Goal: Task Accomplishment & Management: Complete application form

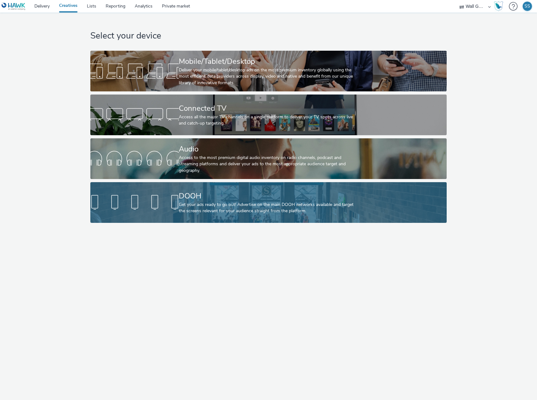
click at [277, 211] on div "Get your ads ready to go out! Advertise on the main DOOH networks available and…" at bounding box center [267, 207] width 177 height 13
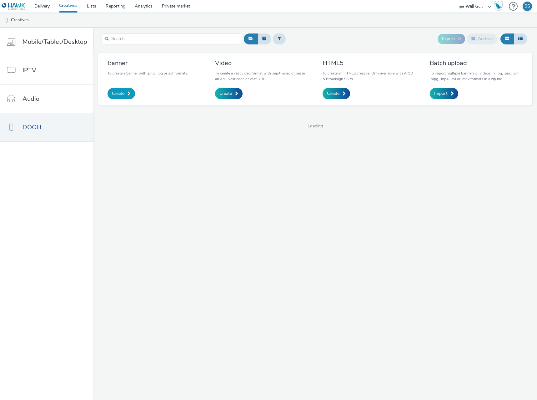
click at [117, 92] on span "Create" at bounding box center [118, 93] width 13 height 6
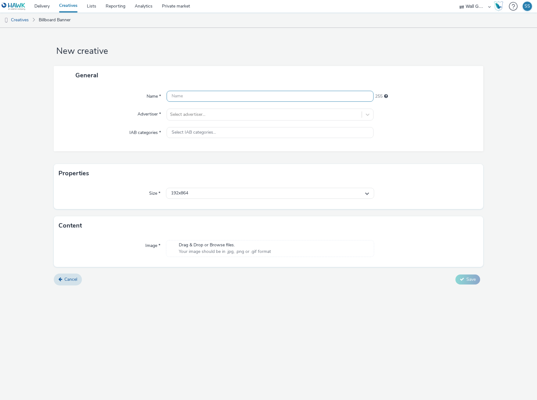
click at [200, 99] on input "text" at bounding box center [270, 96] width 207 height 11
paste input "NZZDE25-DOOH_Blockaden_1080x1920.jpg"
type input "NZZDE25-DOOH_Blockaden_1080x1920.jpg"
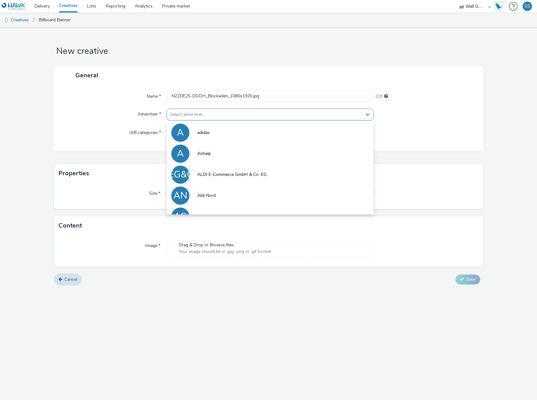
click at [193, 112] on div at bounding box center [264, 115] width 189 height 8
type input "neu"
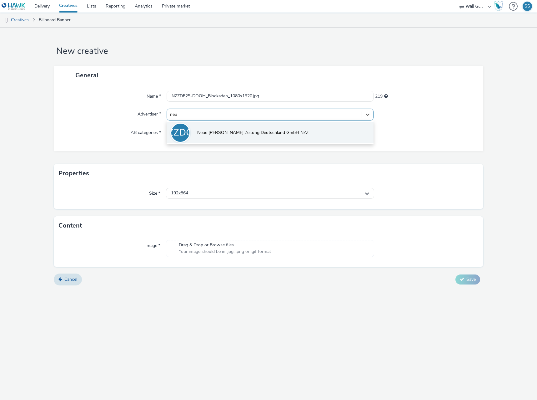
click at [205, 127] on li "NZZDGN Neue [PERSON_NAME] Zeitung Deutschland GmbH NZZ" at bounding box center [270, 132] width 207 height 21
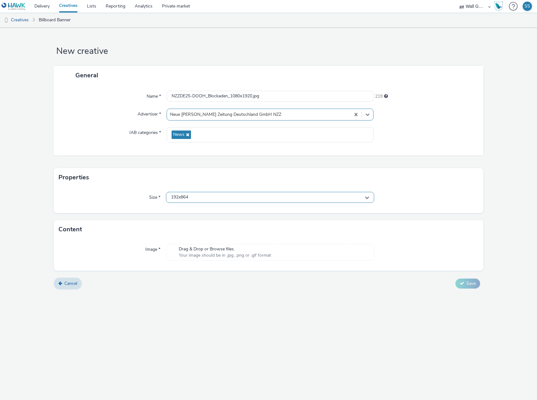
click at [212, 202] on div "192x864" at bounding box center [270, 197] width 208 height 11
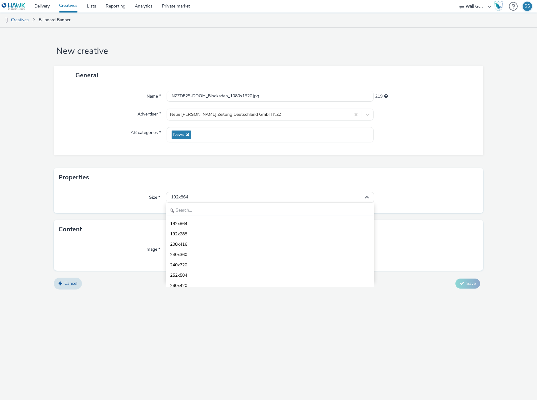
click at [209, 213] on input "text" at bounding box center [270, 210] width 208 height 11
type input "1080"
click at [213, 273] on li "1080x1920 - dooh" at bounding box center [270, 275] width 208 height 10
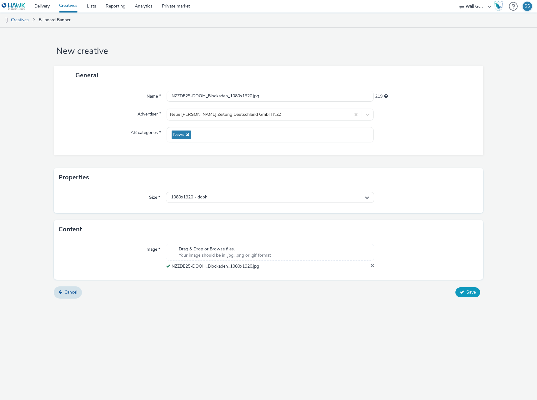
click at [467, 293] on span "Save" at bounding box center [471, 292] width 9 height 6
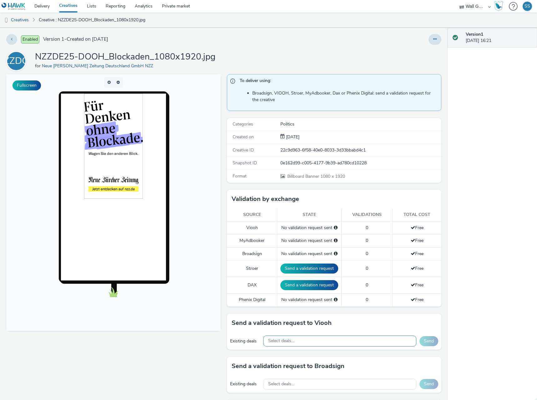
click at [290, 341] on span "Select deals..." at bounding box center [281, 340] width 26 height 5
paste input "VIOOH-JCDECAUX_DE-Z3iX0yXiyI"
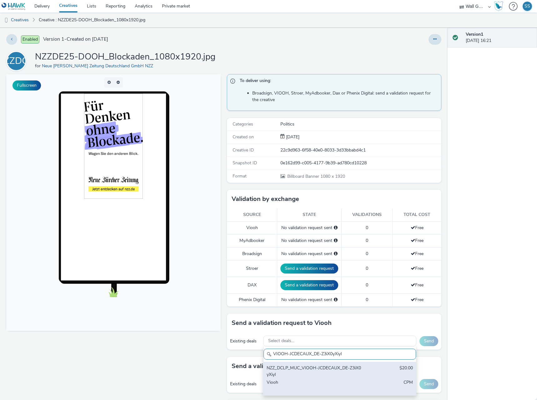
type input "VIOOH-JCDECAUX_DE-Z3iX0yXiyI"
click at [298, 370] on div "NZZ_DCLP_MUC_VIOOH-JCDECAUX_DE-Z3iX0yXiyI" at bounding box center [315, 371] width 97 height 13
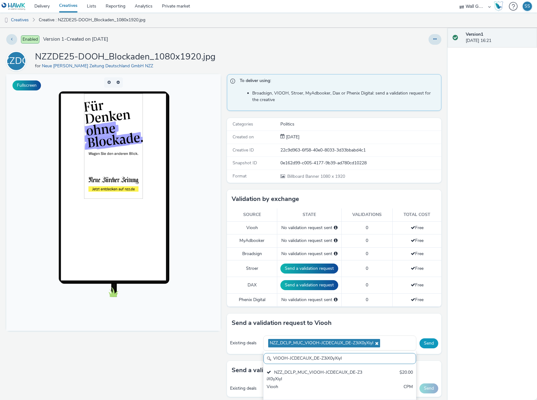
click at [427, 342] on button "Send" at bounding box center [429, 343] width 19 height 10
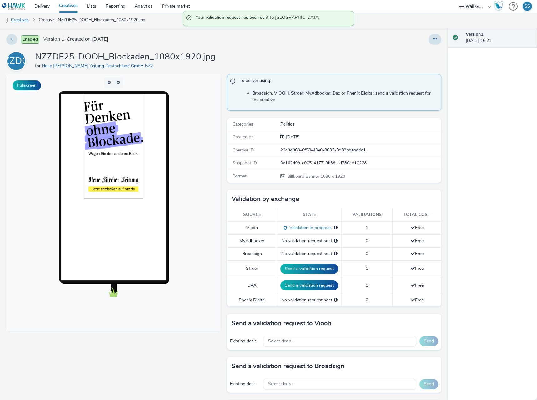
click at [28, 21] on link "Creatives" at bounding box center [16, 20] width 32 height 15
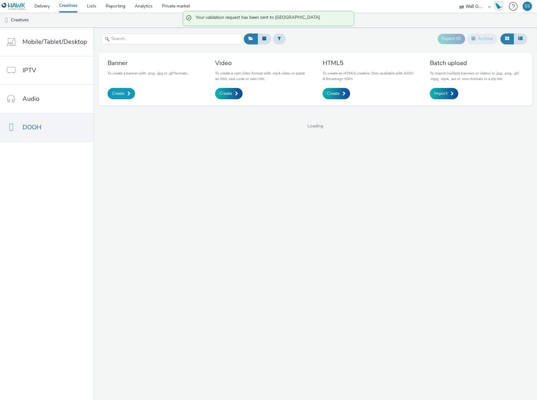
click at [121, 93] on span "Create" at bounding box center [118, 93] width 13 height 6
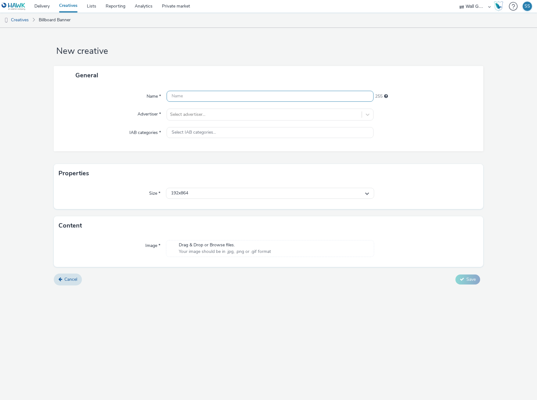
click at [212, 96] on input "text" at bounding box center [270, 96] width 207 height 11
paste input "NZZDE25-DOOH_Debatten_1080x1920.jpg"
type input "NZZDE25-DOOH_Debatten_1080x1920.jpg"
click at [209, 112] on div at bounding box center [264, 115] width 189 height 8
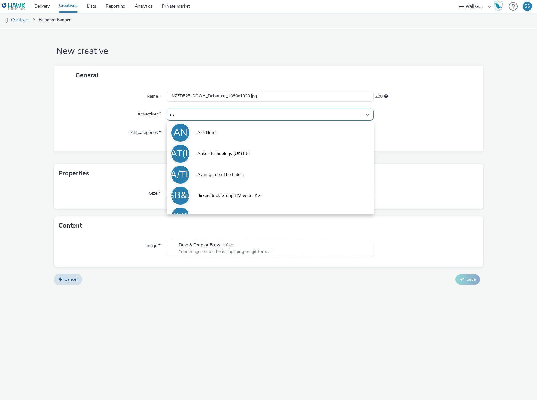
type input "nzz"
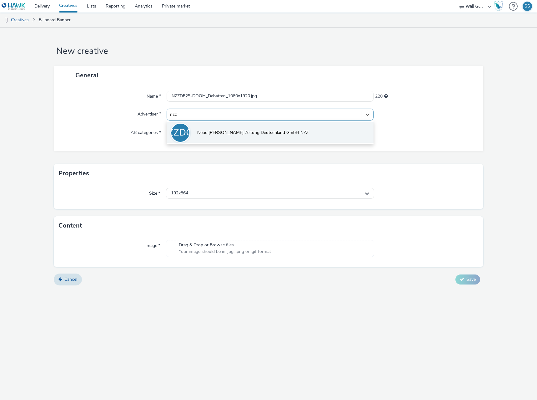
click at [213, 127] on li "NZZDGN Neue [PERSON_NAME] Zeitung Deutschland GmbH NZZ" at bounding box center [270, 132] width 207 height 21
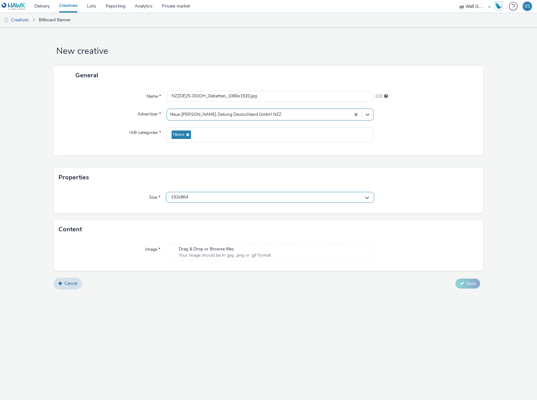
click at [195, 193] on div "192x864" at bounding box center [270, 197] width 208 height 11
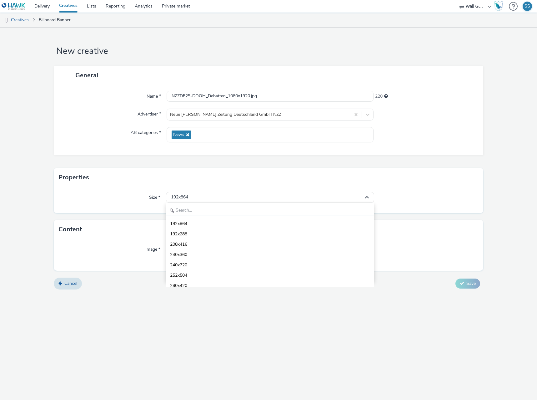
click at [198, 208] on input "text" at bounding box center [270, 210] width 208 height 11
type input "1080"
click at [192, 273] on span "1080x1920 - dooh" at bounding box center [188, 275] width 37 height 6
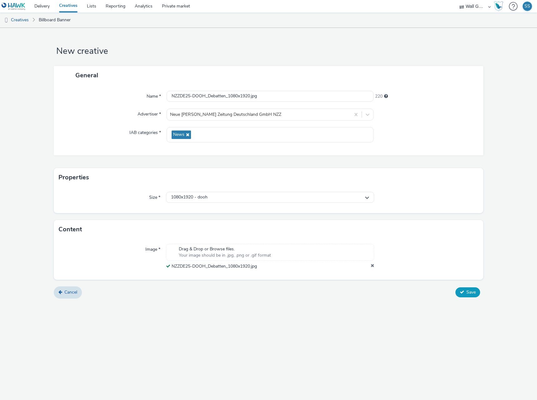
click at [466, 294] on button "Save" at bounding box center [468, 292] width 25 height 10
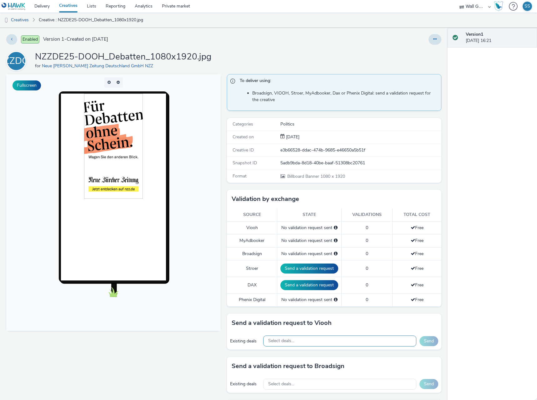
click at [291, 338] on span "Select deals..." at bounding box center [281, 340] width 26 height 5
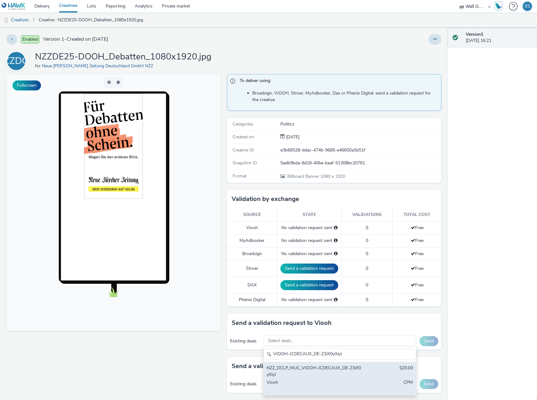
type input "VIOOH-JCDECAUX_DE-Z3iX0yXiyI"
click at [313, 367] on div "NZZ_DCLP_MUC_VIOOH-JCDECAUX_DE-Z3iX0yXiyI" at bounding box center [315, 371] width 97 height 13
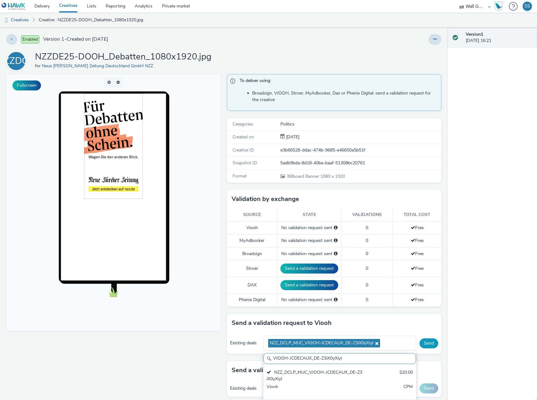
click at [428, 342] on button "Send" at bounding box center [429, 343] width 19 height 10
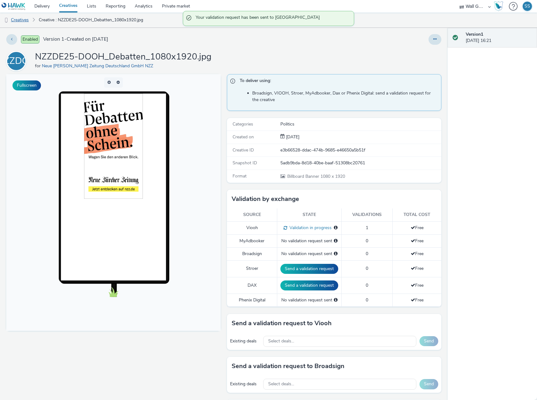
click at [22, 21] on link "Creatives" at bounding box center [16, 20] width 32 height 15
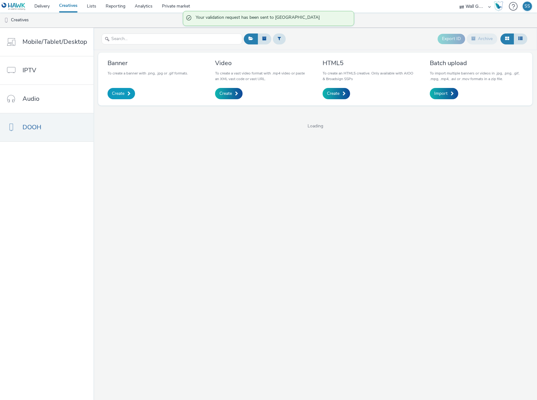
click at [116, 92] on span "Create" at bounding box center [118, 93] width 13 height 6
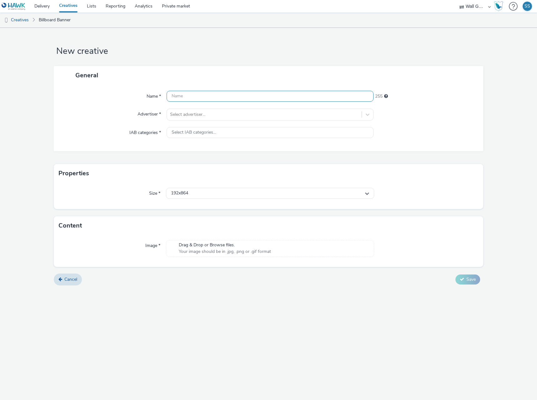
click at [182, 96] on input "text" at bounding box center [270, 96] width 207 height 11
paste input "NZZDE25-DOOH_Denken_1080x1920.jpg"
type input "NZZDE25-DOOH_Denken_1080x1920.jpg"
click at [183, 114] on div at bounding box center [264, 115] width 189 height 8
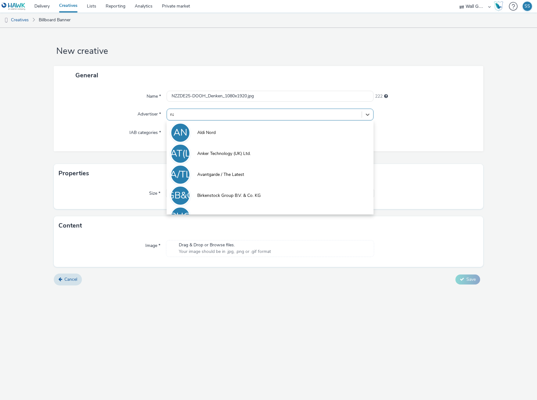
type input "nzz"
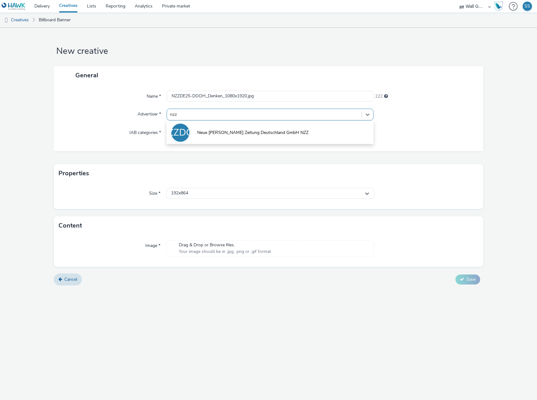
drag, startPoint x: 190, startPoint y: 126, endPoint x: 193, endPoint y: 130, distance: 5.2
click at [190, 126] on li "NZZDGN Neue [PERSON_NAME] Zeitung Deutschland GmbH NZZ" at bounding box center [270, 132] width 207 height 21
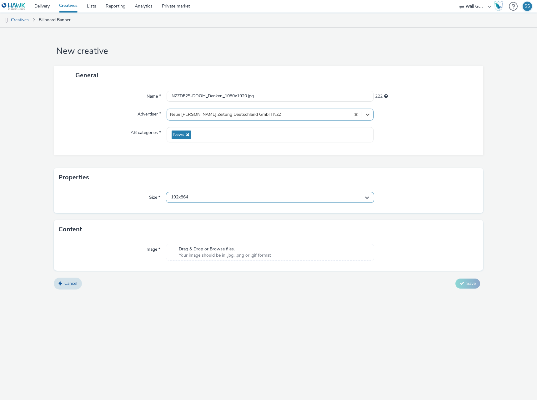
click at [195, 196] on div "192x864" at bounding box center [270, 197] width 208 height 11
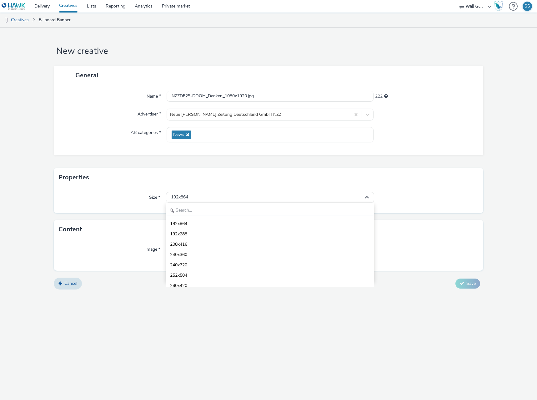
click at [198, 208] on input "text" at bounding box center [270, 210] width 208 height 11
type input "1080"
click at [210, 275] on li "1080x1920 - dooh" at bounding box center [270, 275] width 208 height 10
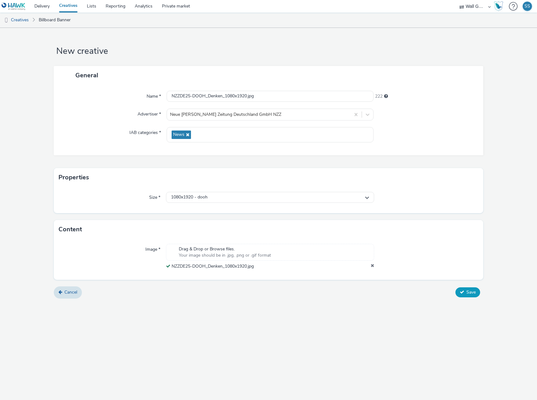
click at [470, 294] on span "Save" at bounding box center [471, 292] width 9 height 6
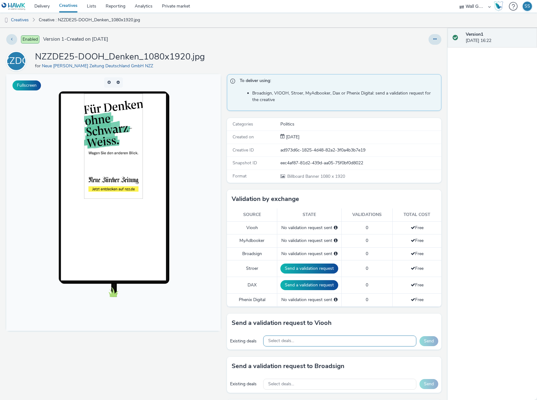
click at [318, 342] on div "Select deals..." at bounding box center [339, 340] width 153 height 11
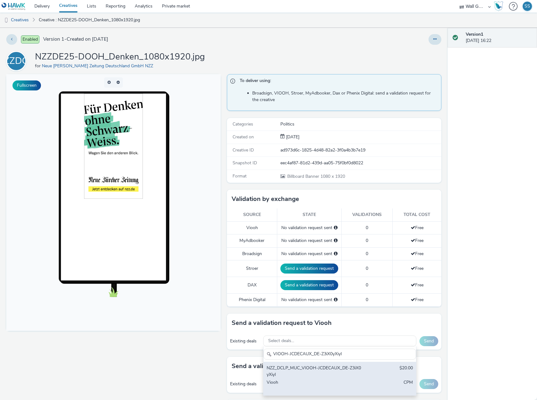
type input "VIOOH-JCDECAUX_DE-Z3iX0yXiyI"
click at [309, 371] on div "NZZ_DCLP_MUC_VIOOH-JCDECAUX_DE-Z3iX0yXiyI" at bounding box center [315, 371] width 97 height 13
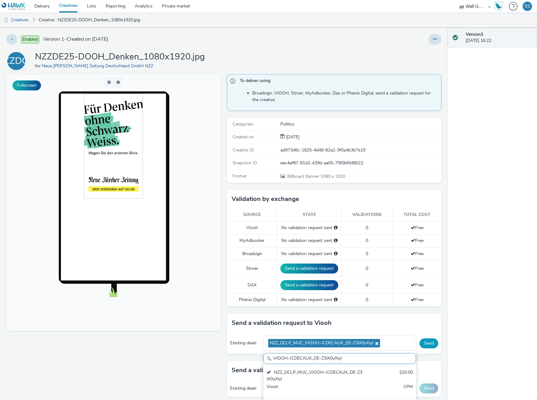
click at [422, 344] on button "Send" at bounding box center [429, 343] width 19 height 10
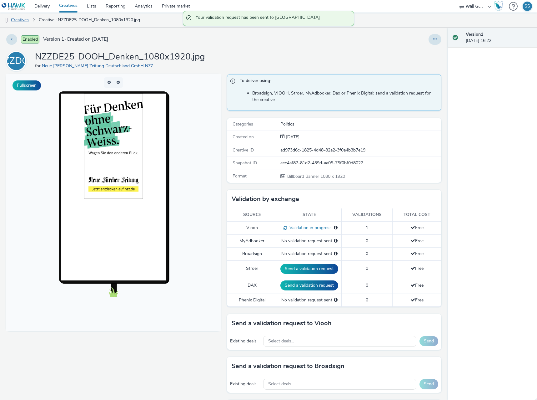
click at [20, 21] on link "Creatives" at bounding box center [16, 20] width 32 height 15
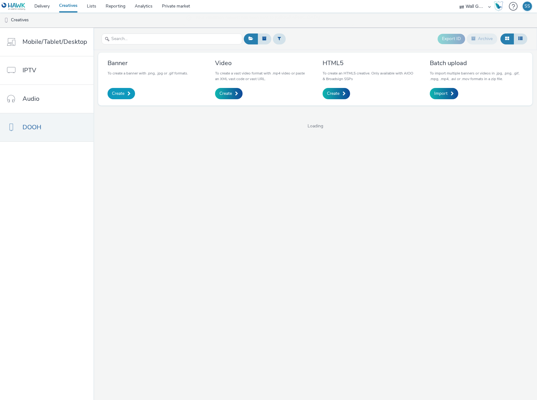
click at [111, 98] on link "Create" at bounding box center [122, 93] width 28 height 11
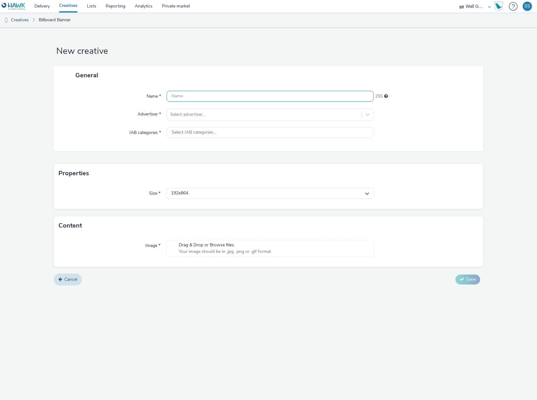
click at [184, 95] on input "text" at bounding box center [270, 96] width 207 height 11
paste input "NZZDE25-DOOH_Huelsen_1080x1920.jpg"
type input "NZZDE25-DOOH_Huelsen_1080x1920.jpg"
click at [189, 115] on div at bounding box center [264, 115] width 189 height 8
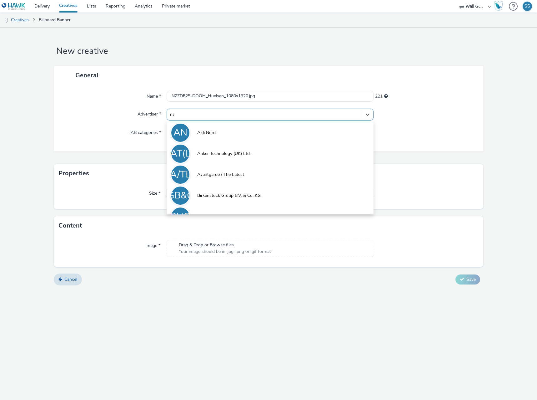
type input "nzz"
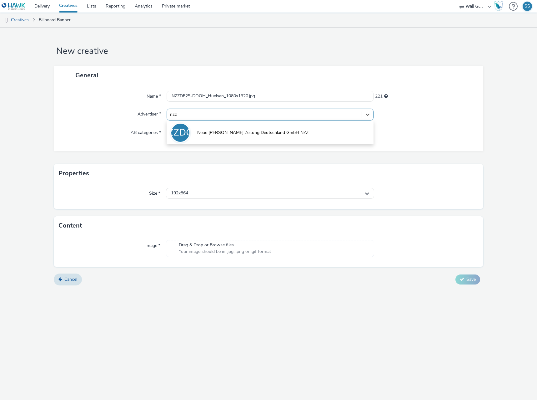
click at [203, 137] on li "NZZDGN Neue [PERSON_NAME] Zeitung Deutschland GmbH NZZ" at bounding box center [270, 132] width 207 height 21
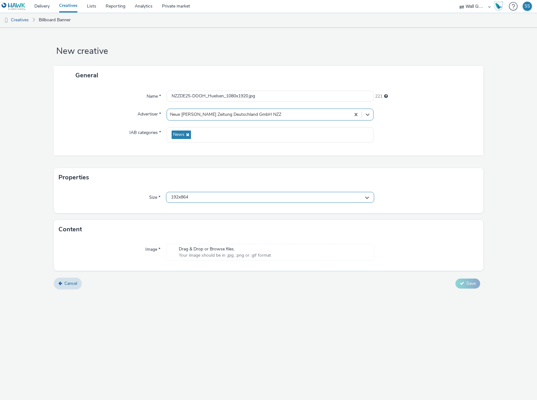
click at [195, 198] on div "192x864" at bounding box center [270, 197] width 208 height 11
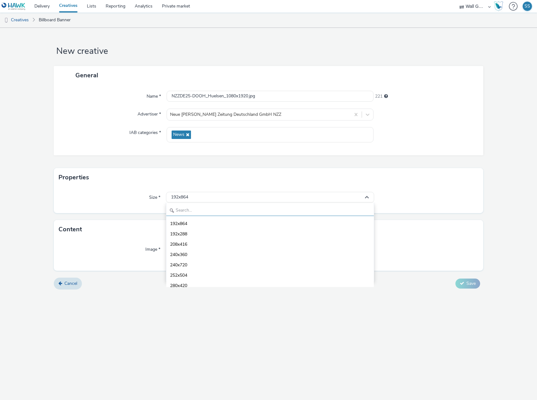
click at [198, 212] on input "text" at bounding box center [270, 210] width 208 height 11
type input "1080"
click at [206, 272] on li "1080x1920 - dooh" at bounding box center [270, 275] width 208 height 10
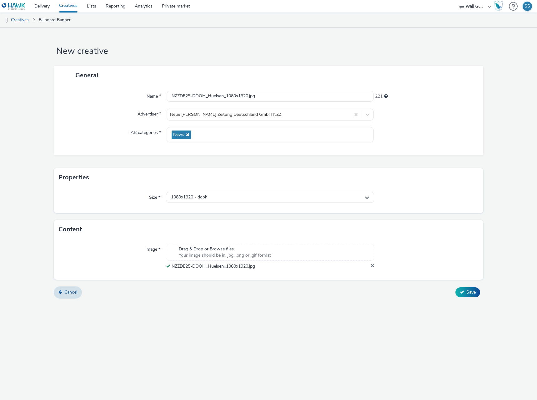
drag, startPoint x: 475, startPoint y: 295, endPoint x: 432, endPoint y: 241, distance: 68.9
click at [475, 295] on span "Save" at bounding box center [471, 292] width 9 height 6
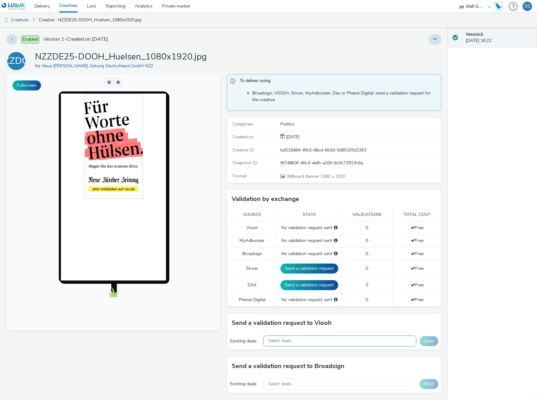
click at [274, 338] on span "Select deals..." at bounding box center [281, 340] width 26 height 5
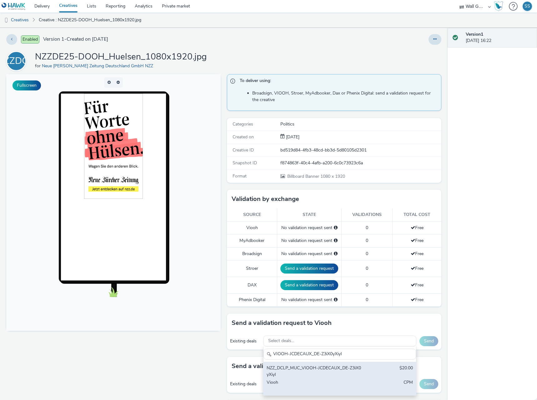
type input "VIOOH-JCDECAUX_DE-Z3iX0yXiyI"
click at [287, 373] on div "NZZ_DCLP_MUC_VIOOH-JCDECAUX_DE-Z3iX0yXiyI" at bounding box center [315, 371] width 97 height 13
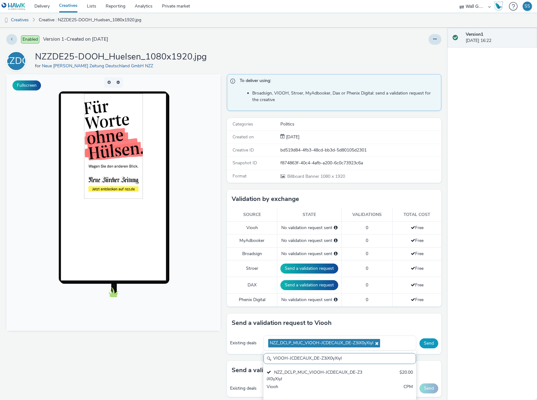
click at [427, 343] on button "Send" at bounding box center [429, 343] width 19 height 10
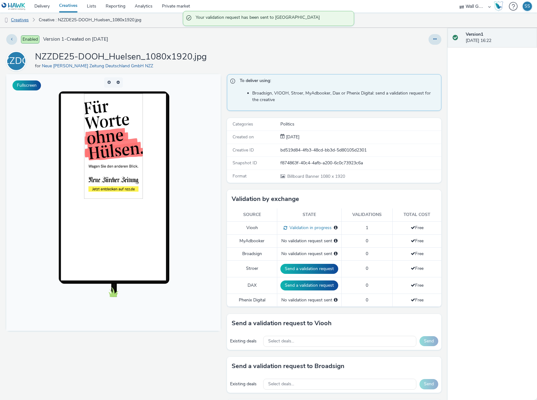
click at [22, 19] on link "Creatives" at bounding box center [16, 20] width 32 height 15
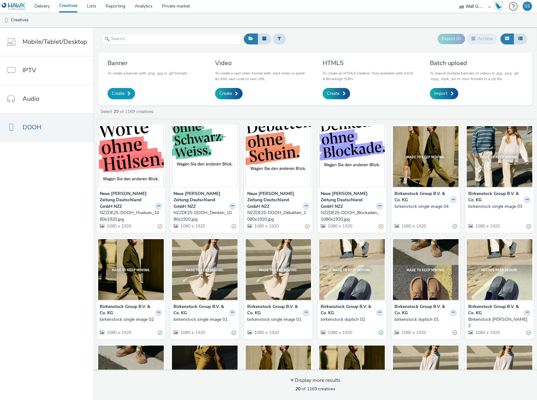
click at [118, 94] on span "Create" at bounding box center [118, 93] width 13 height 6
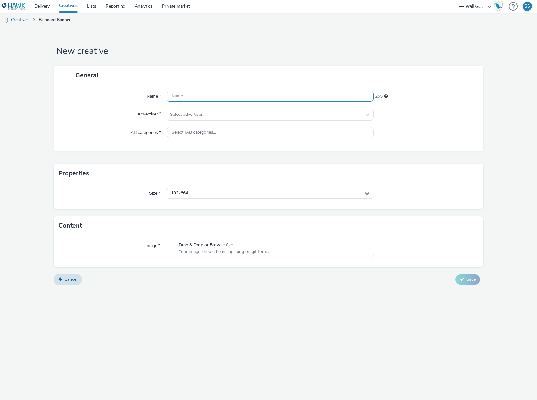
click at [207, 96] on input "text" at bounding box center [270, 96] width 207 height 11
paste input "NZZDE25-DOOH_Kultur_1080x1920.jpg"
type input "NZZDE25-DOOH_Kultur_1080x1920.jpg"
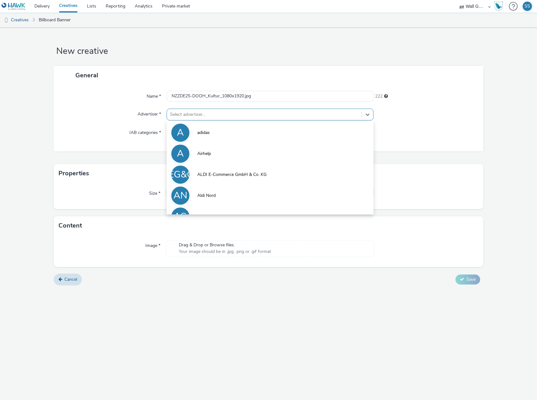
click at [205, 114] on div at bounding box center [264, 115] width 189 height 8
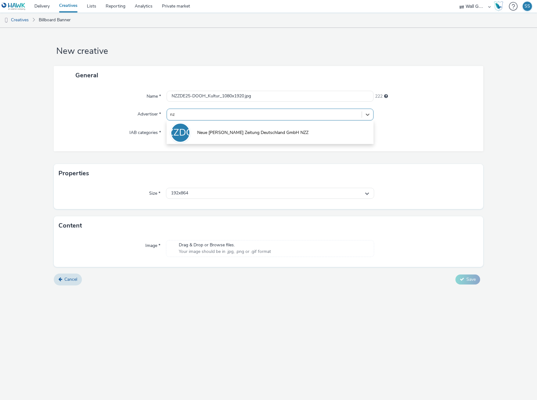
type input "nzz"
click at [208, 132] on span "Neue [PERSON_NAME] Zeitung Deutschland GmbH NZZ" at bounding box center [252, 132] width 111 height 6
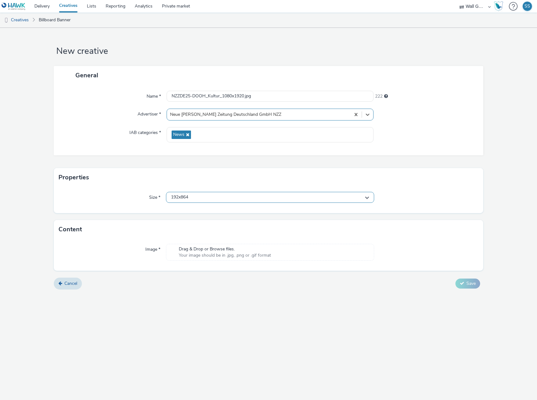
click at [202, 200] on div "192x864" at bounding box center [270, 197] width 208 height 11
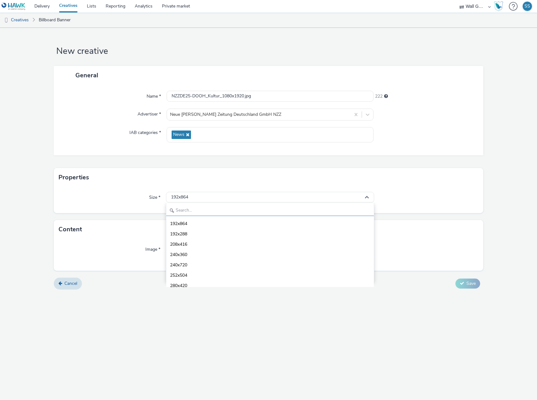
click at [203, 212] on input "text" at bounding box center [270, 210] width 208 height 11
type input "1080"
click at [204, 275] on span "1080x1920 - dooh" at bounding box center [188, 275] width 37 height 6
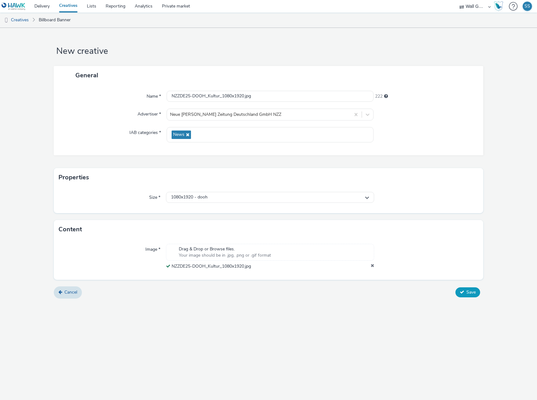
click at [474, 293] on span "Save" at bounding box center [471, 292] width 9 height 6
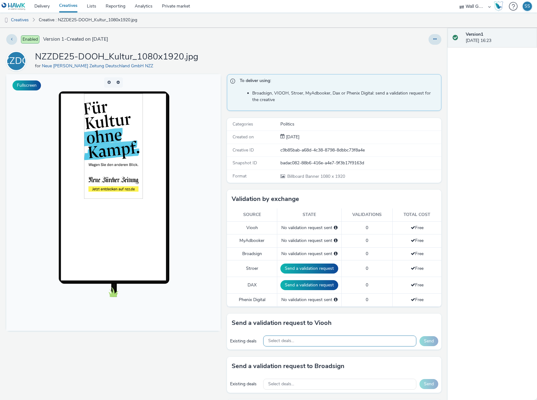
click at [286, 339] on span "Select deals..." at bounding box center [281, 340] width 26 height 5
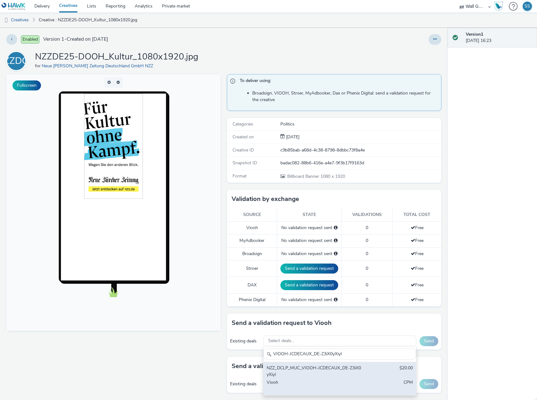
type input "VIOOH-JCDECAUX_DE-Z3iX0yXiyI"
click at [292, 369] on div "NZZ_DCLP_MUC_VIOOH-JCDECAUX_DE-Z3iX0yXiyI" at bounding box center [315, 371] width 97 height 13
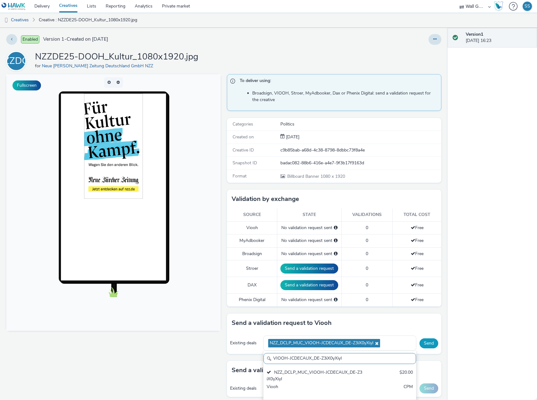
click at [424, 343] on button "Send" at bounding box center [429, 343] width 19 height 10
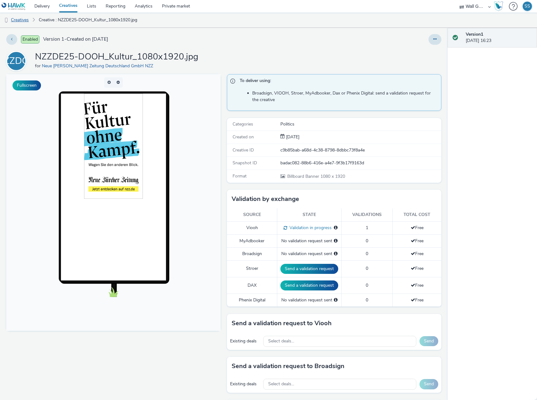
click at [17, 18] on link "Creatives" at bounding box center [16, 20] width 32 height 15
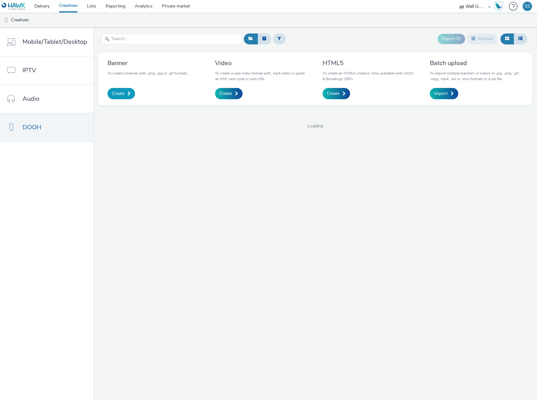
click at [121, 94] on span "Create" at bounding box center [118, 93] width 13 height 6
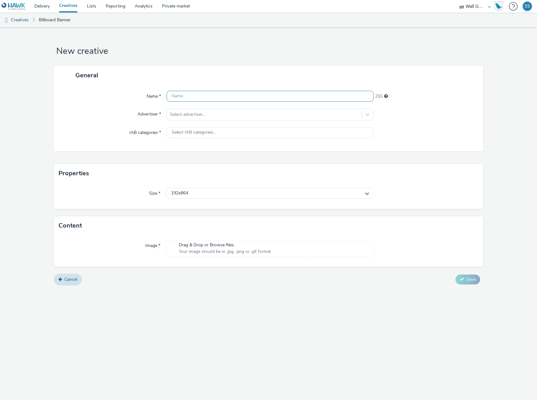
click at [183, 97] on input "text" at bounding box center [270, 96] width 207 height 11
paste input "NZZDE25-DOOH_Mache_1080x1920.jpg"
type input "NZZDE25-DOOH_Mache_1080x1920.jpg"
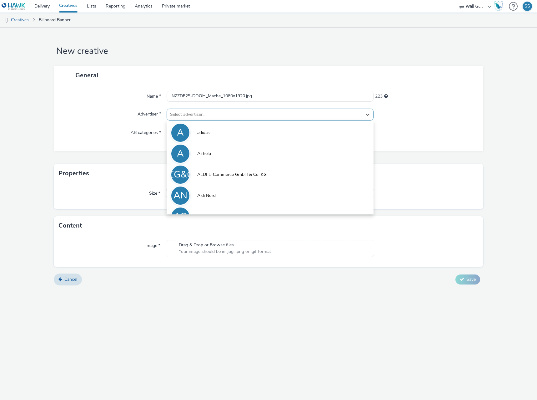
click at [190, 116] on div at bounding box center [264, 115] width 189 height 8
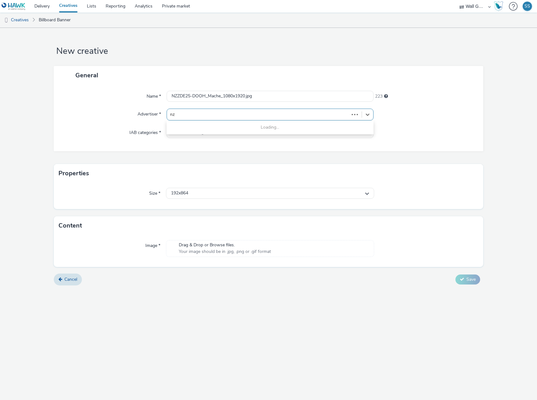
type input "nzz"
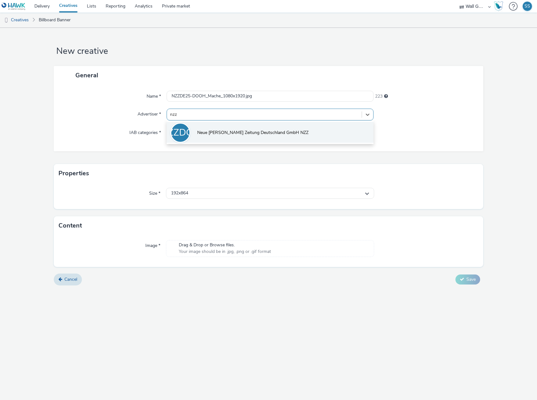
click at [203, 133] on span "Neue [PERSON_NAME] Zeitung Deutschland GmbH NZZ" at bounding box center [252, 132] width 111 height 6
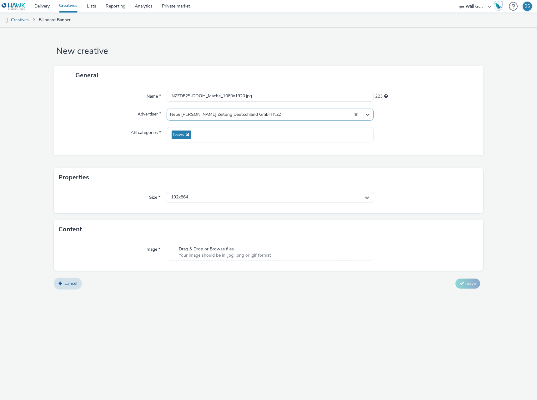
click at [197, 204] on div "Size * 192x864" at bounding box center [269, 200] width 430 height 26
drag, startPoint x: 198, startPoint y: 197, endPoint x: 197, endPoint y: 201, distance: 4.7
click at [197, 199] on div "192x864" at bounding box center [270, 197] width 208 height 11
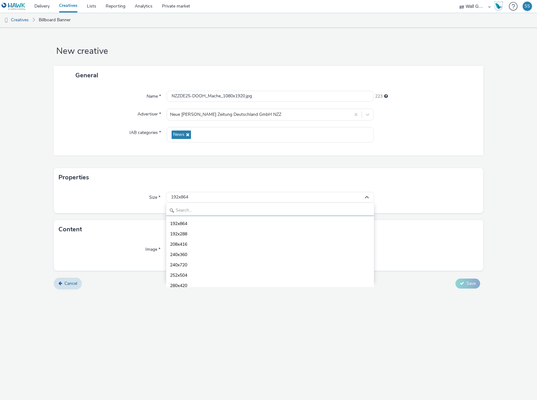
click at [198, 207] on input "text" at bounding box center [270, 210] width 208 height 11
type input "1080"
click at [195, 276] on span "1080x1920 - dooh" at bounding box center [188, 275] width 37 height 6
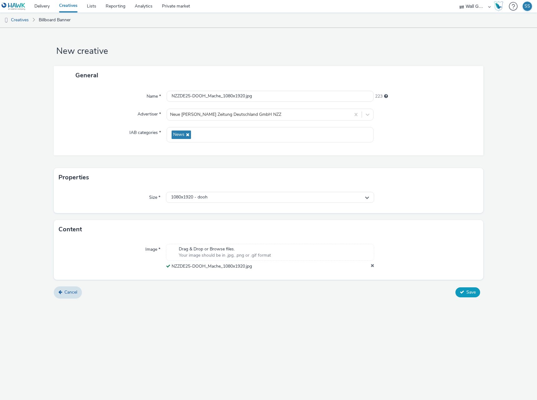
click at [464, 292] on icon at bounding box center [462, 292] width 4 height 4
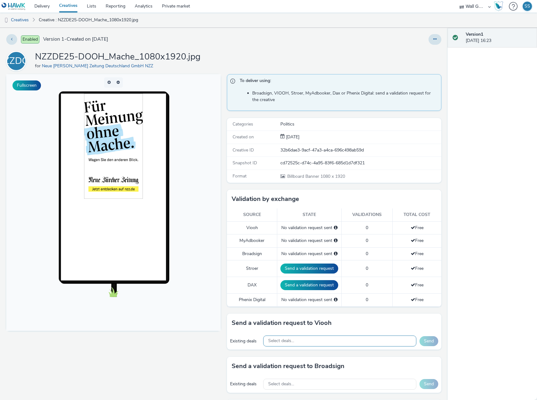
click at [310, 337] on div "Select deals..." at bounding box center [339, 340] width 153 height 11
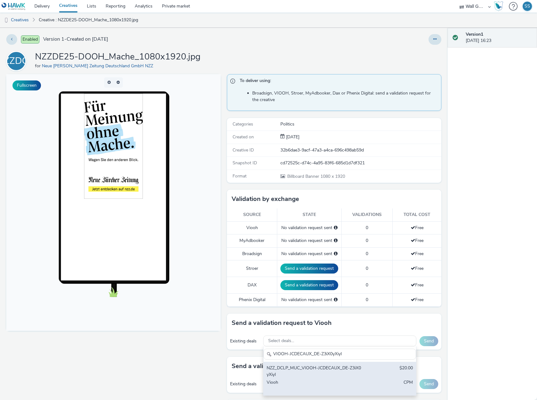
type input "VIOOH-JCDECAUX_DE-Z3iX0yXiyI"
click at [315, 373] on div "NZZ_DCLP_MUC_VIOOH-JCDECAUX_DE-Z3iX0yXiyI" at bounding box center [315, 371] width 97 height 13
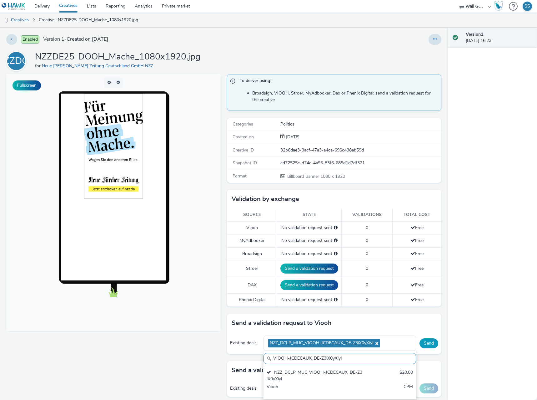
click at [423, 345] on button "Send" at bounding box center [429, 343] width 19 height 10
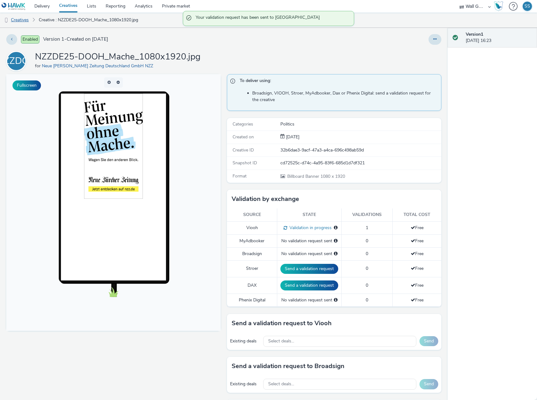
click at [10, 22] on link "Creatives" at bounding box center [16, 20] width 32 height 15
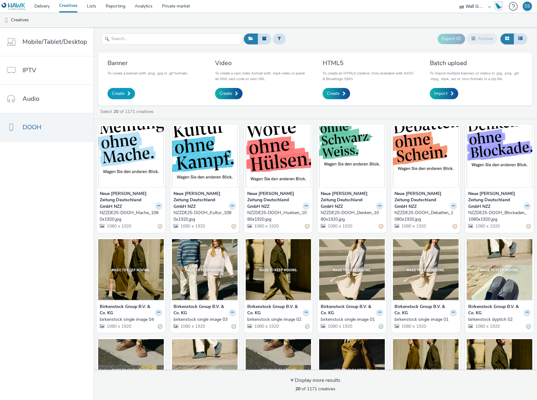
click at [119, 94] on span "Create" at bounding box center [118, 93] width 13 height 6
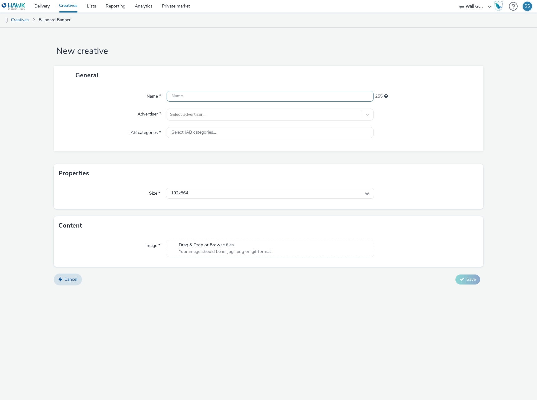
click at [192, 94] on input "text" at bounding box center [270, 96] width 207 height 11
paste input "NZZDE25-DOOH_Spektakel_1080x1920.jpg"
type input "NZZDE25-DOOH_Spektakel_1080x1920.jpg"
click at [187, 113] on div at bounding box center [264, 115] width 189 height 8
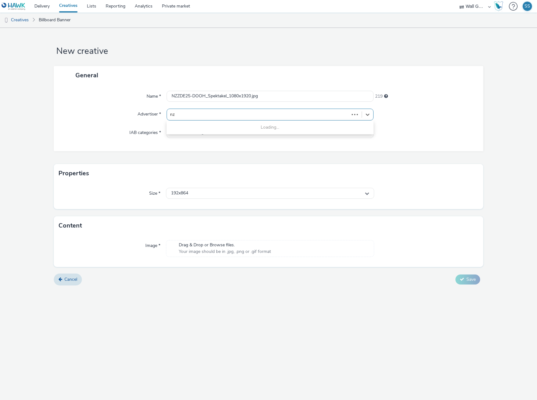
type input "nzz"
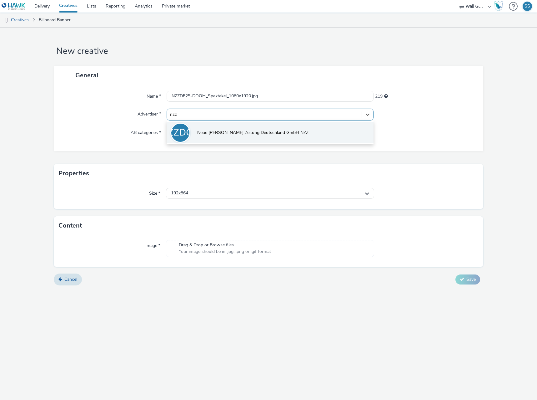
click at [198, 138] on li "NZZDGN Neue [PERSON_NAME] Zeitung Deutschland GmbH NZZ" at bounding box center [270, 132] width 207 height 21
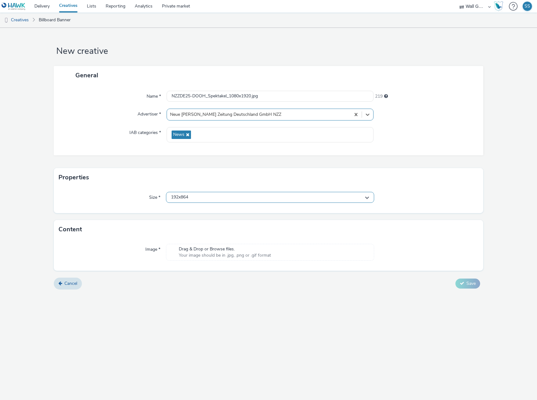
click at [193, 200] on div "192x864" at bounding box center [270, 197] width 208 height 11
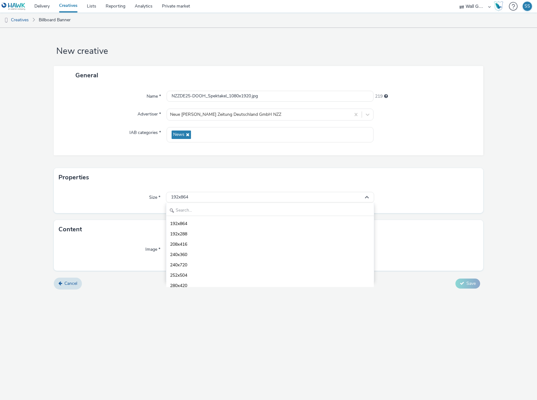
click at [193, 204] on div "192x864 192x288 208x416 240x360 240x720 252x504 280x420 288x420 305x433 312x469…" at bounding box center [270, 242] width 208 height 78
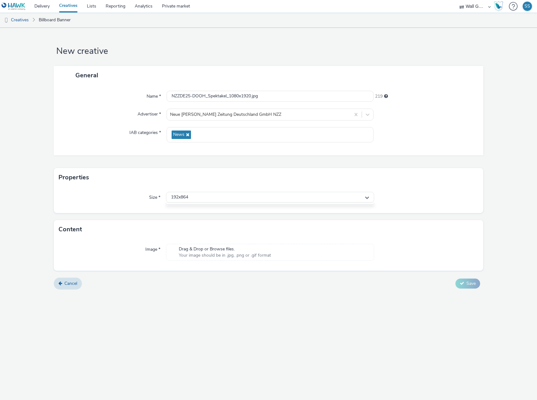
click at [192, 206] on div "Size * 192x864 192x864 192x288 208x416 240x360 240x720 252x504 280x420 288x420 …" at bounding box center [269, 200] width 430 height 26
click at [196, 197] on div "192x864" at bounding box center [270, 197] width 208 height 11
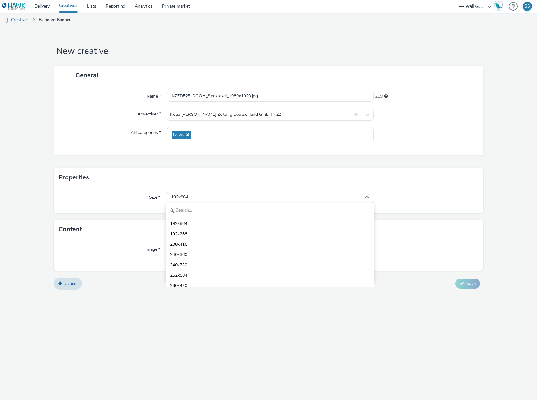
click at [190, 210] on input "text" at bounding box center [270, 210] width 208 height 11
type input "1080"
click at [198, 272] on span "1080x1920 - dooh" at bounding box center [188, 275] width 37 height 6
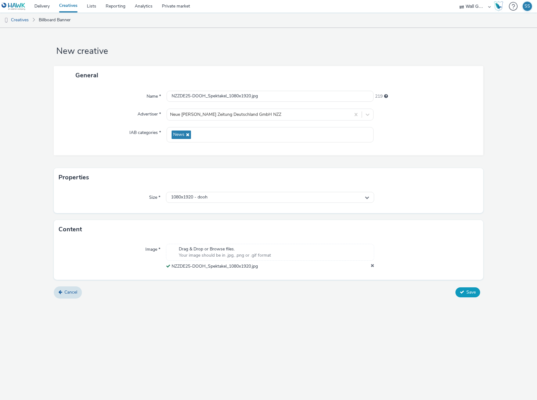
click at [473, 294] on span "Save" at bounding box center [471, 292] width 9 height 6
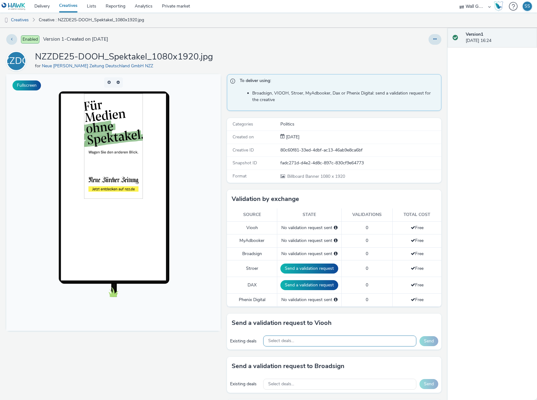
click at [333, 338] on div "Select deals..." at bounding box center [339, 340] width 153 height 11
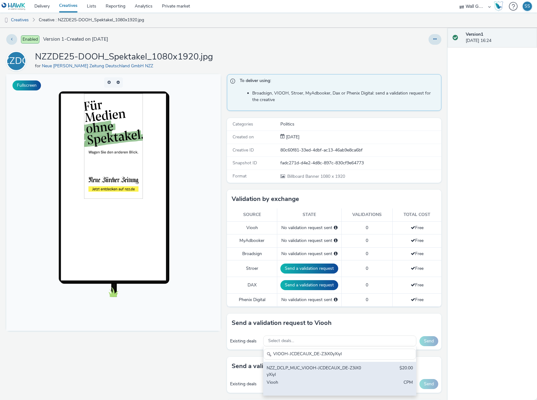
type input "VIOOH-JCDECAUX_DE-Z3iX0yXiyI"
click at [333, 370] on div "NZZ_DCLP_MUC_VIOOH-JCDECAUX_DE-Z3iX0yXiyI" at bounding box center [315, 371] width 97 height 13
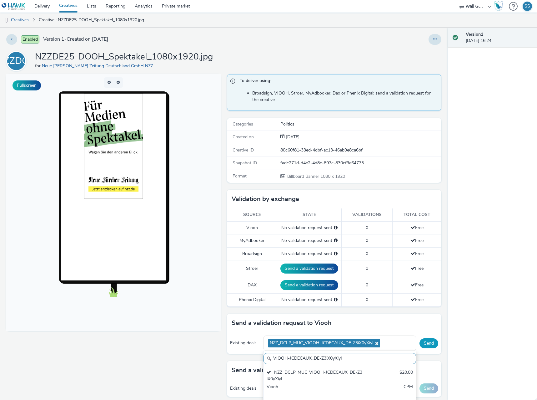
click at [424, 345] on button "Send" at bounding box center [429, 343] width 19 height 10
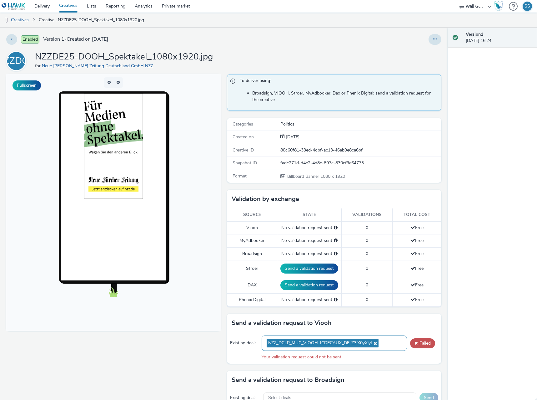
drag, startPoint x: 376, startPoint y: 344, endPoint x: 361, endPoint y: 345, distance: 15.4
click at [376, 344] on span "NZZ_DCLP_MUC_VIOOH-JCDECAUX_DE-Z3iX0yXiyI" at bounding box center [323, 343] width 112 height 8
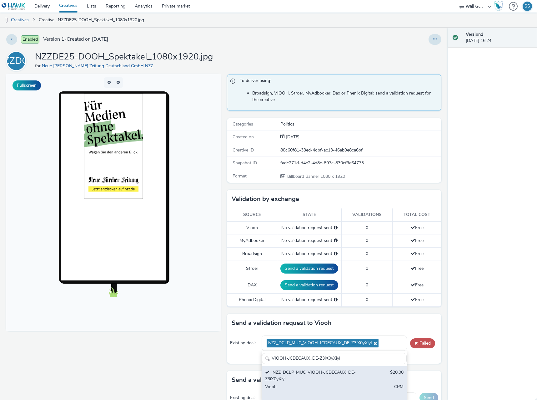
type input "VIOOH-JCDECAUX_DE-Z3iX0yXiyI"
click at [317, 377] on div "NZZ_DCLP_MUC_VIOOH-JCDECAUX_DE-Z3iX0yXiyI" at bounding box center [310, 375] width 91 height 13
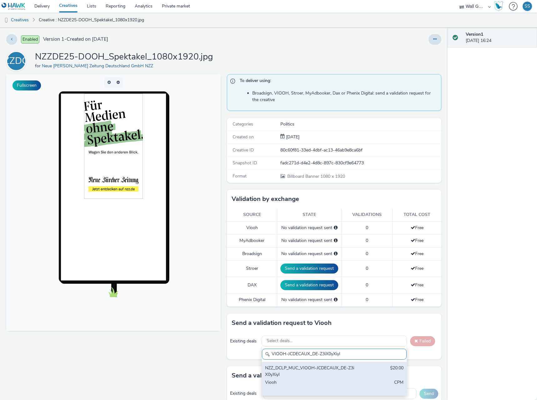
click at [338, 369] on div "NZZ_DCLP_MUC_VIOOH-JCDECAUX_DE-Z3iX0yXiyI" at bounding box center [310, 371] width 91 height 13
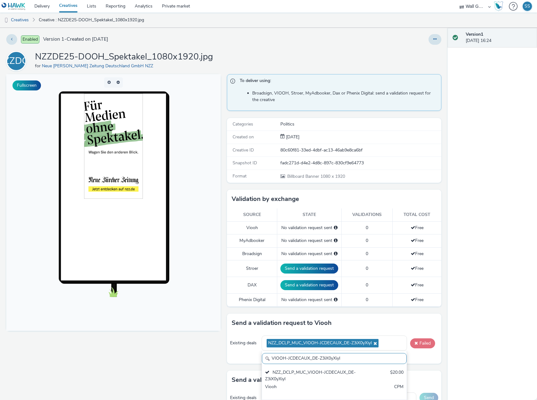
click at [418, 343] on button "Failed" at bounding box center [422, 343] width 25 height 10
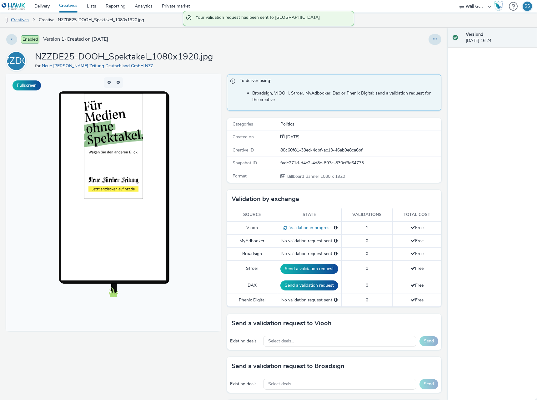
click at [28, 22] on link "Creatives" at bounding box center [16, 20] width 32 height 15
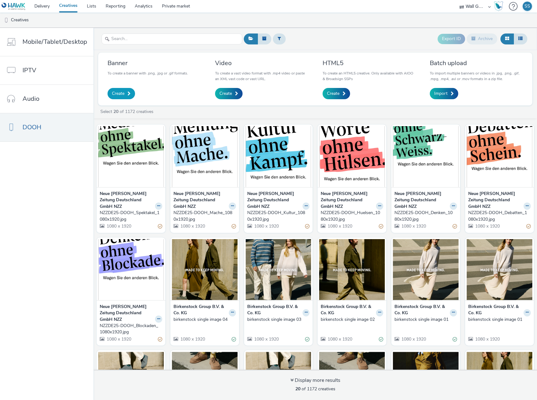
click at [116, 96] on span "Create" at bounding box center [118, 93] width 13 height 6
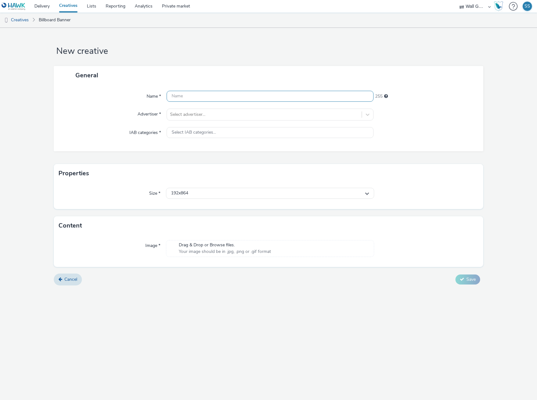
click at [230, 99] on input "text" at bounding box center [270, 96] width 207 height 11
paste input "NZZDE25-DOOH_Streit_1080x1920.jpg"
type input "NZZDE25-DOOH_Streit_1080x1920.jpg"
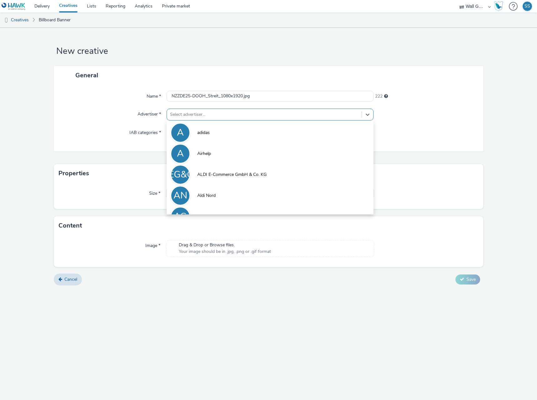
click at [215, 116] on div at bounding box center [264, 115] width 189 height 8
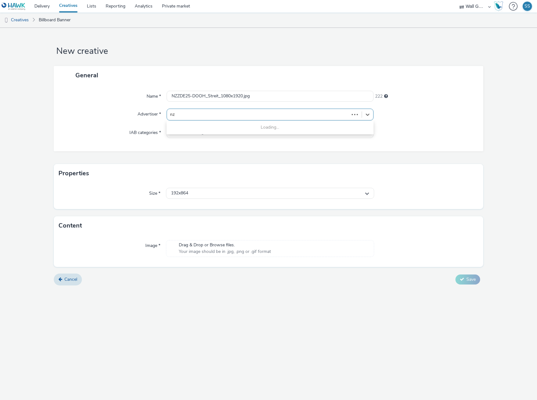
type input "nzz"
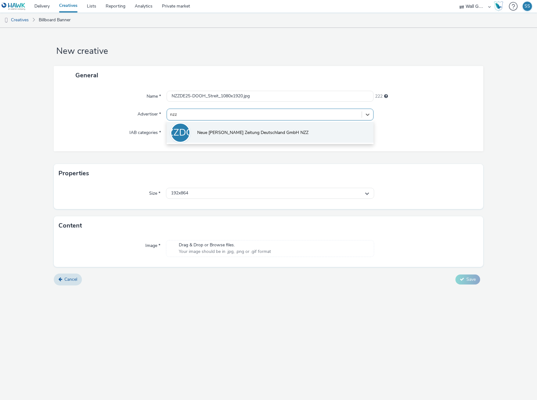
click at [209, 132] on span "Neue [PERSON_NAME] Zeitung Deutschland GmbH NZZ" at bounding box center [252, 132] width 111 height 6
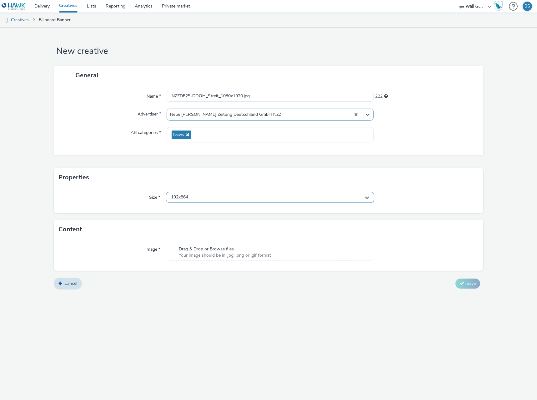
click at [196, 196] on div "192x864" at bounding box center [270, 197] width 208 height 11
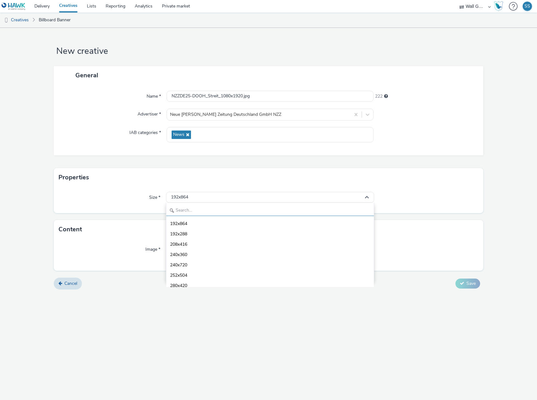
click at [200, 210] on input "text" at bounding box center [270, 210] width 208 height 11
type input "1080"
click at [202, 276] on span "1080x1920 - dooh" at bounding box center [188, 275] width 37 height 6
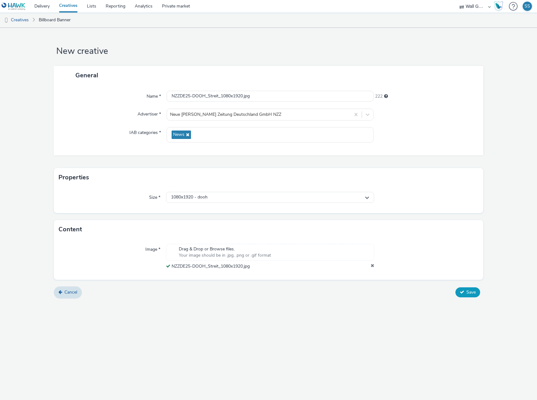
click at [467, 295] on button "Save" at bounding box center [468, 292] width 25 height 10
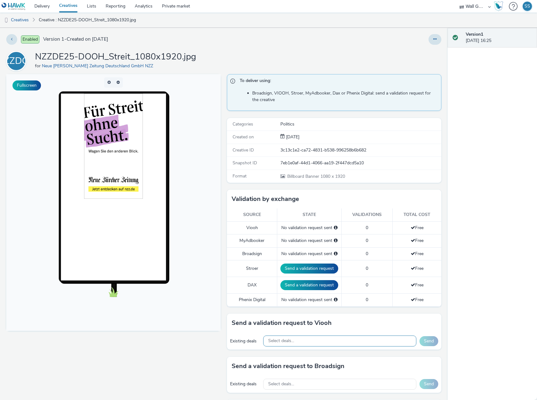
click at [295, 342] on div "Select deals..." at bounding box center [339, 340] width 153 height 11
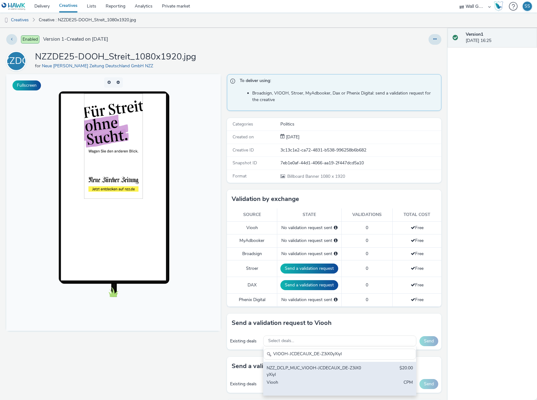
type input "VIOOH-JCDECAUX_DE-Z3iX0yXiyI"
click at [295, 370] on div "NZZ_DCLP_MUC_VIOOH-JCDECAUX_DE-Z3iX0yXiyI" at bounding box center [315, 371] width 97 height 13
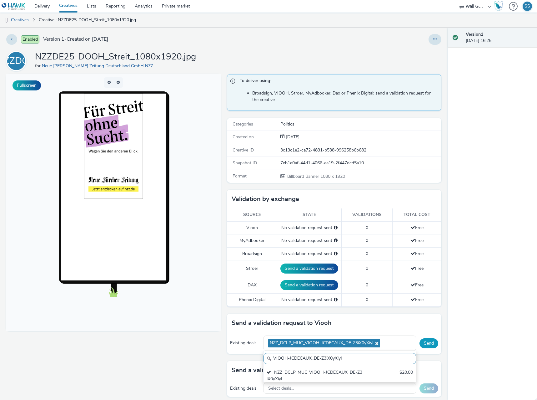
click at [426, 342] on button "Send" at bounding box center [429, 343] width 19 height 10
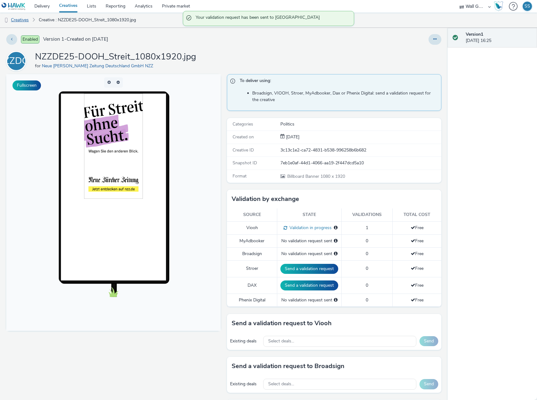
click at [22, 21] on link "Creatives" at bounding box center [16, 20] width 32 height 15
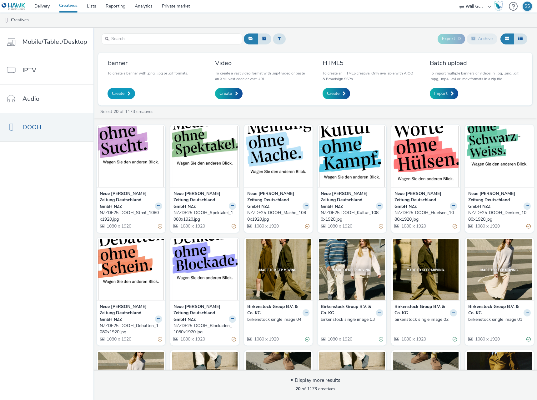
click at [114, 94] on span "Create" at bounding box center [118, 93] width 13 height 6
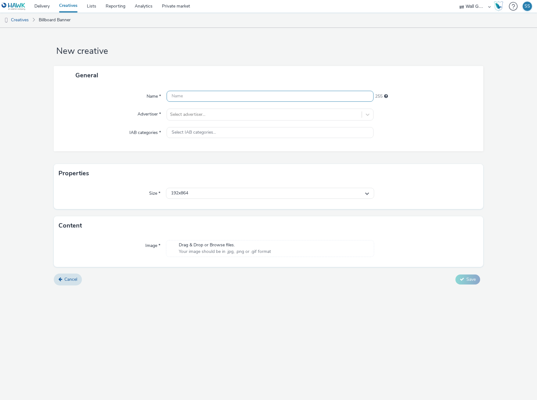
click at [178, 99] on input "text" at bounding box center [270, 96] width 207 height 11
paste input "NZZDE25-DOOH_Verschwoerung_1080x1920.jpg"
type input "NZZDE25-DOOH_Verschwoerung_1080x1920.jpg"
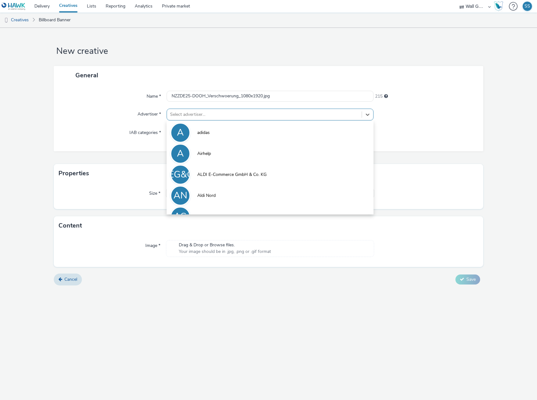
click at [189, 114] on div at bounding box center [264, 115] width 189 height 8
type input "nzz"
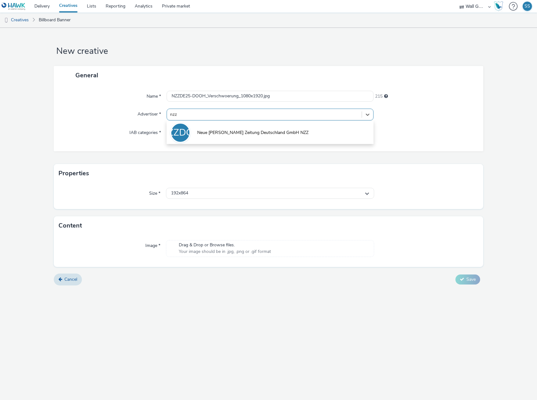
click at [204, 130] on li "NZZDGN Neue [PERSON_NAME] Zeitung Deutschland GmbH NZZ" at bounding box center [270, 132] width 207 height 21
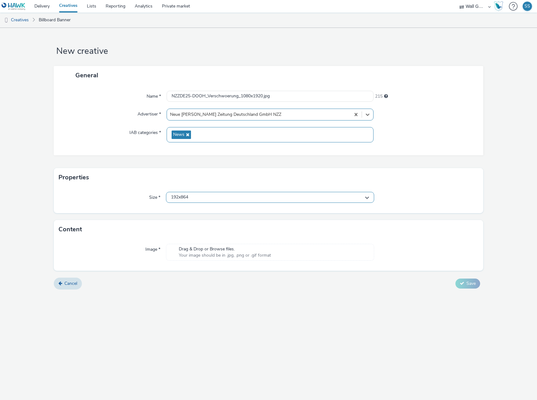
click at [210, 201] on div "192x864" at bounding box center [270, 197] width 208 height 11
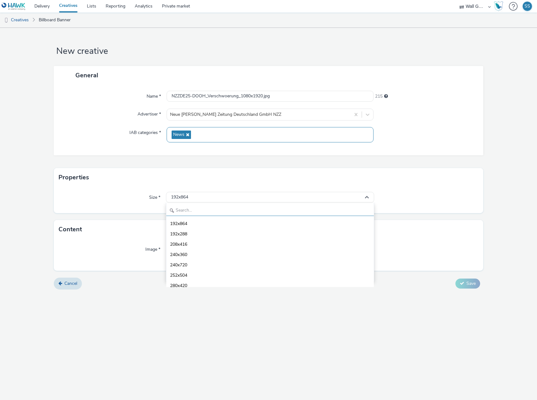
click at [208, 207] on input "text" at bounding box center [270, 210] width 208 height 11
type input "1080"
click at [222, 271] on li "1080x1920 - dooh" at bounding box center [270, 275] width 208 height 10
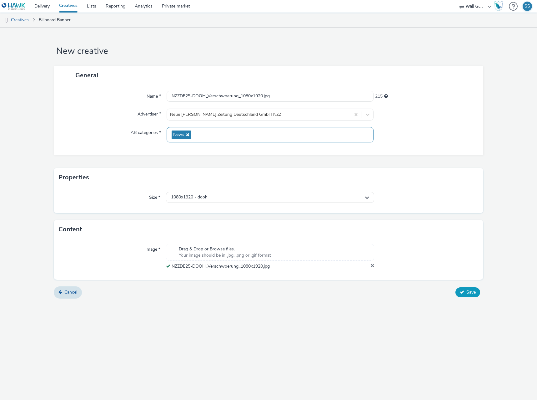
click at [467, 288] on button "Save" at bounding box center [468, 292] width 25 height 10
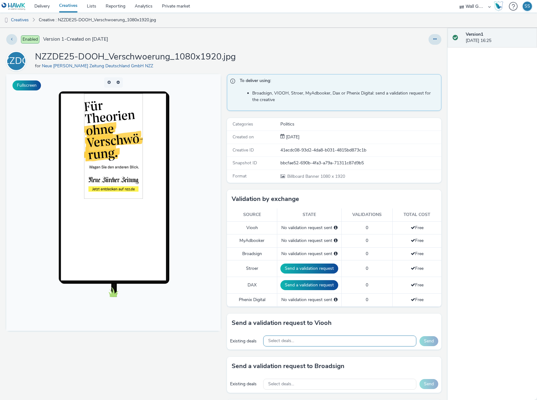
click at [293, 340] on div "Select deals..." at bounding box center [339, 340] width 153 height 11
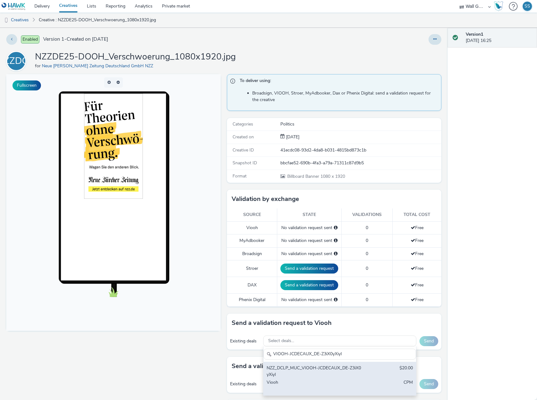
type input "VIOOH-JCDECAUX_DE-Z3iX0yXiyI"
click at [307, 375] on div "NZZ_DCLP_MUC_VIOOH-JCDECAUX_DE-Z3iX0yXiyI" at bounding box center [315, 371] width 97 height 13
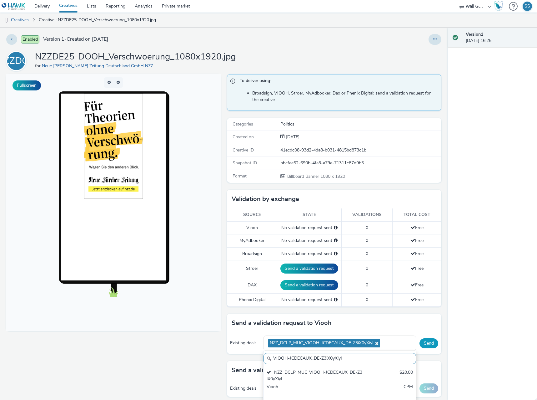
click at [428, 342] on button "Send" at bounding box center [429, 343] width 19 height 10
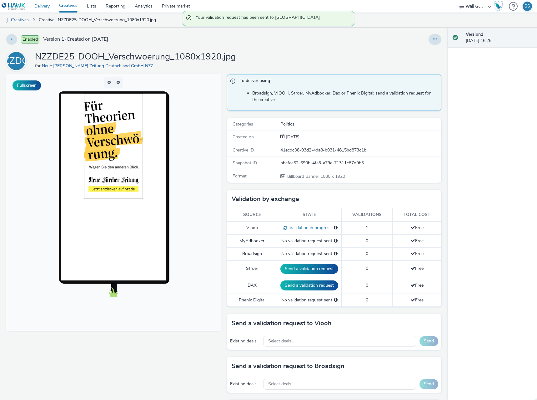
click at [38, 7] on link "Delivery" at bounding box center [42, 6] width 25 height 13
